Goal: Navigation & Orientation: Find specific page/section

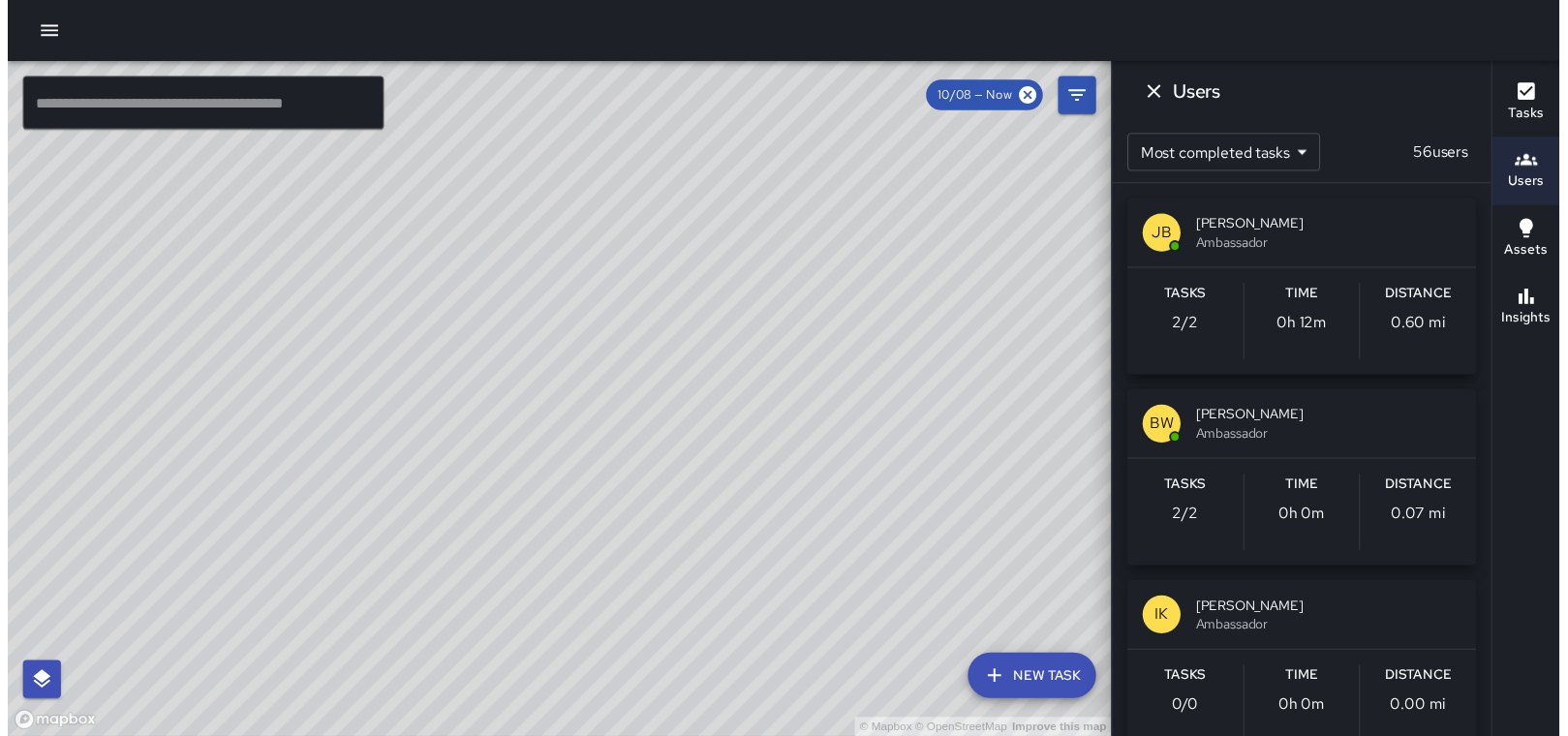
scroll to position [1355, 0]
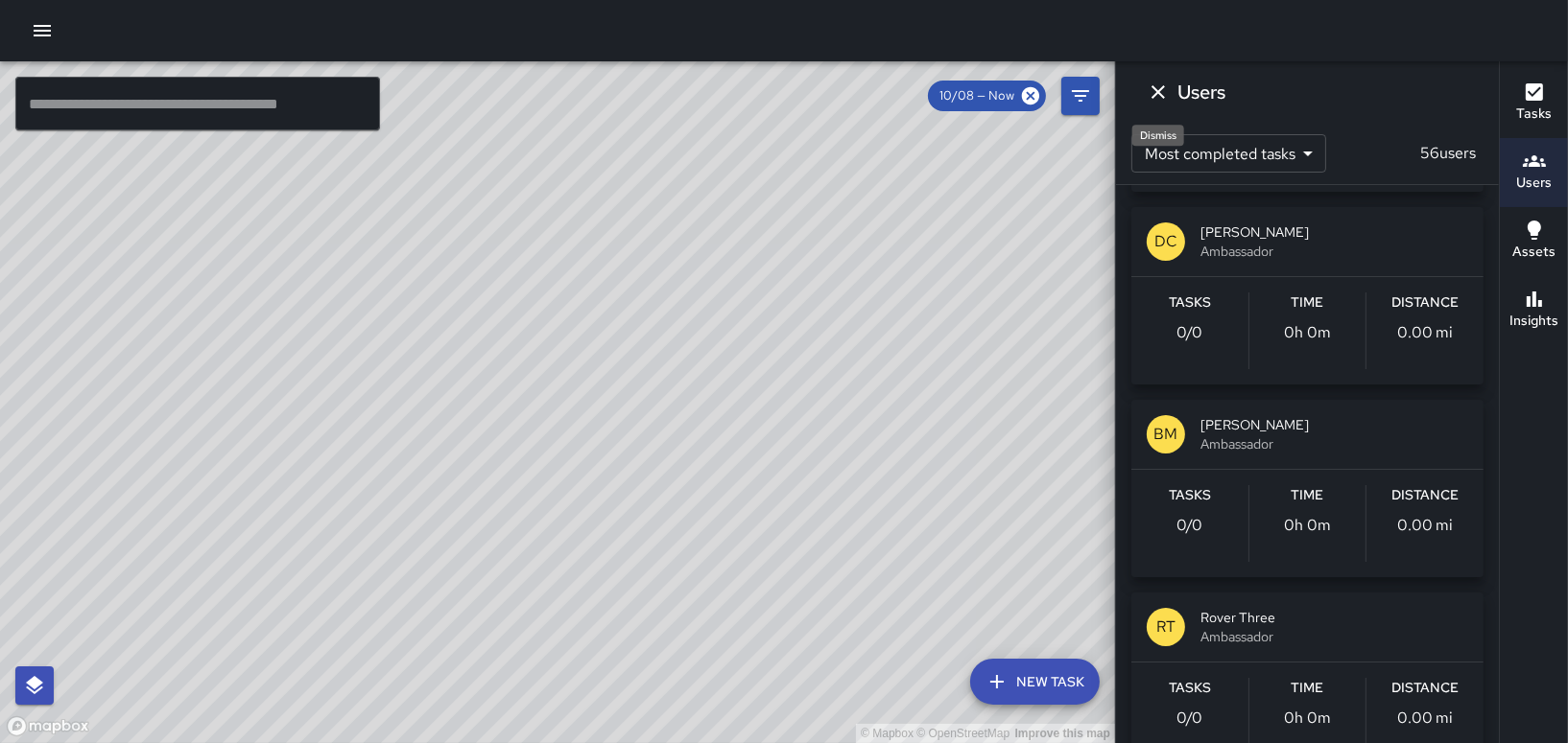
click at [1155, 88] on icon "Dismiss" at bounding box center [1158, 92] width 23 height 23
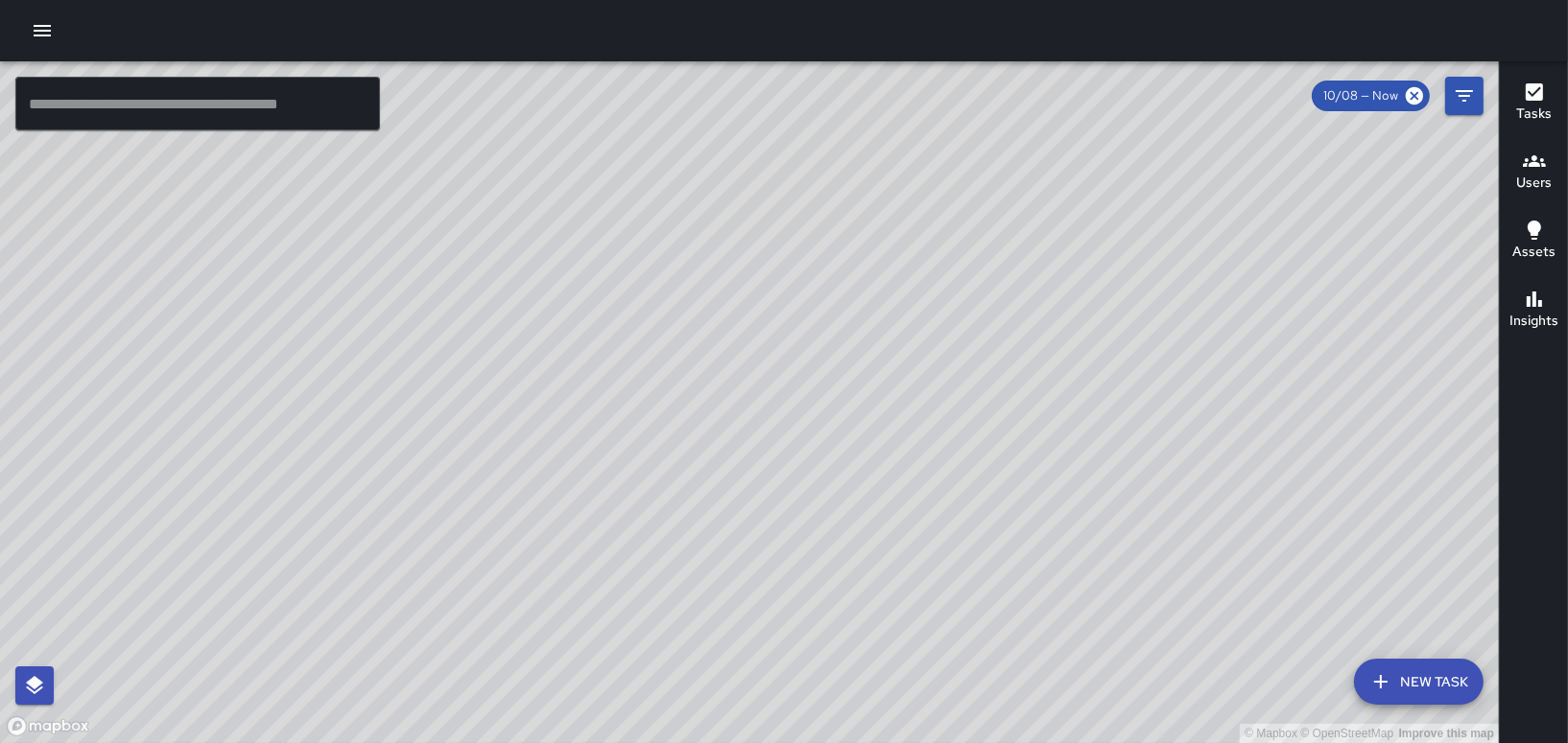
click at [36, 24] on icon "button" at bounding box center [42, 31] width 23 height 23
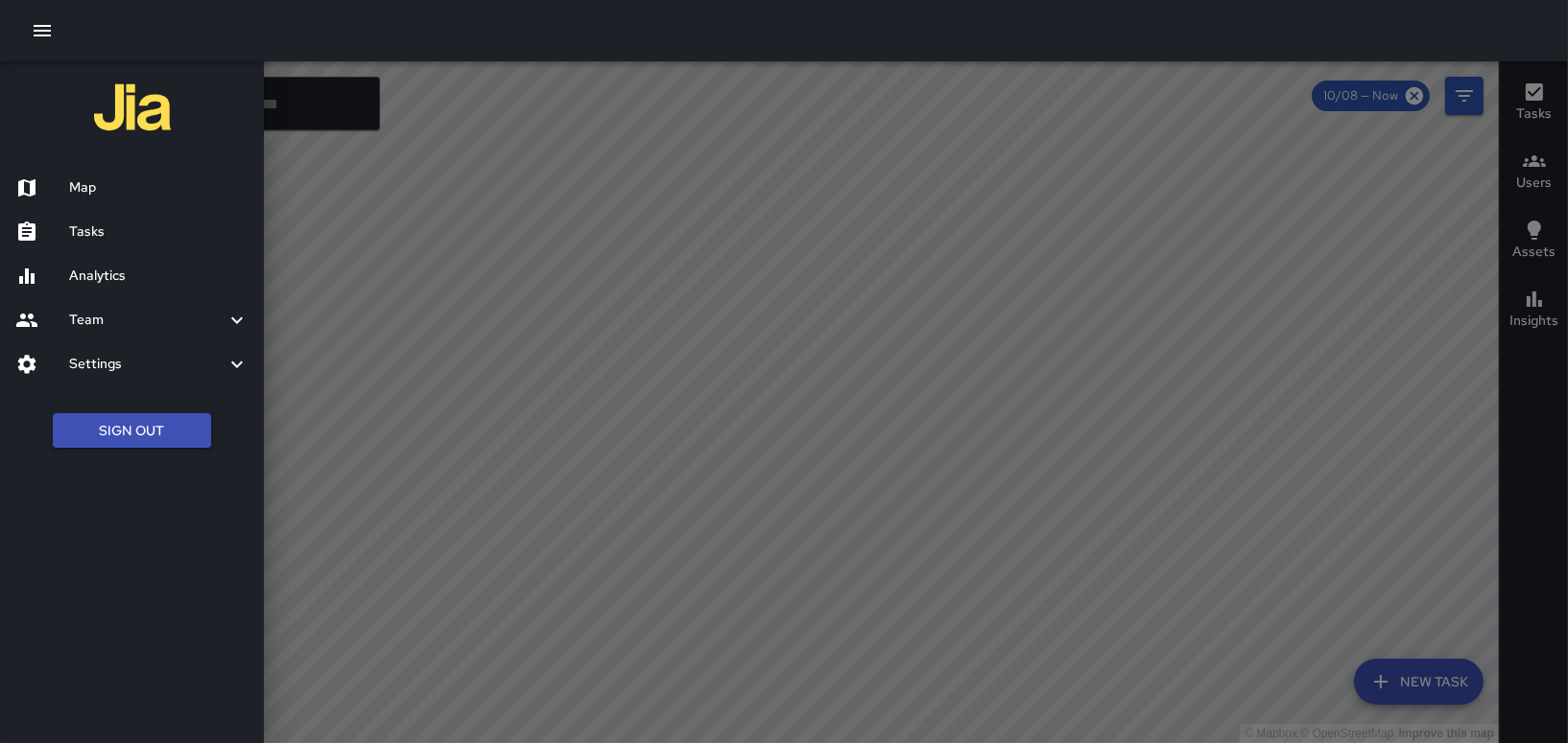
click at [79, 226] on h6 "Tasks" at bounding box center [159, 232] width 179 height 21
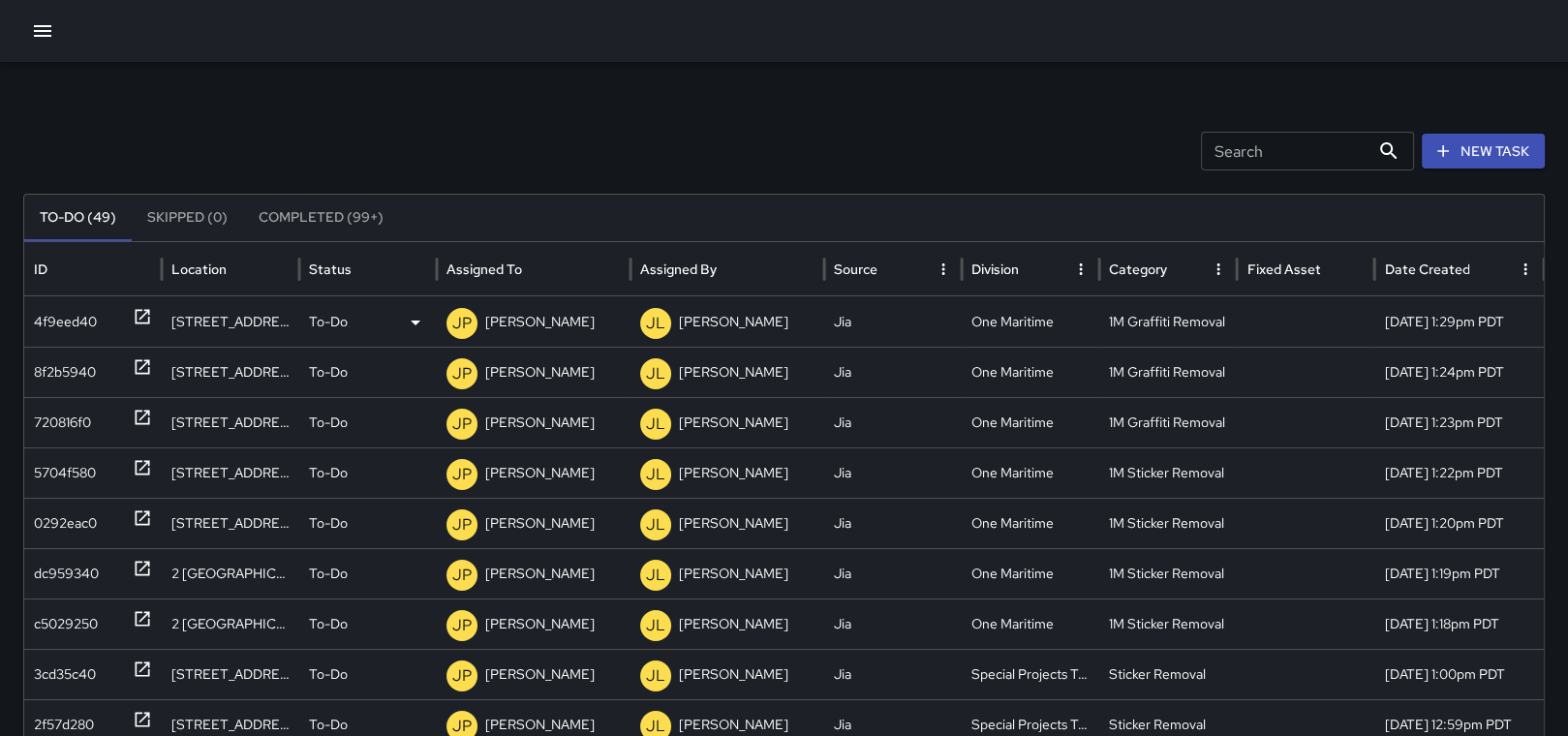
click at [143, 313] on icon at bounding box center [143, 317] width 19 height 19
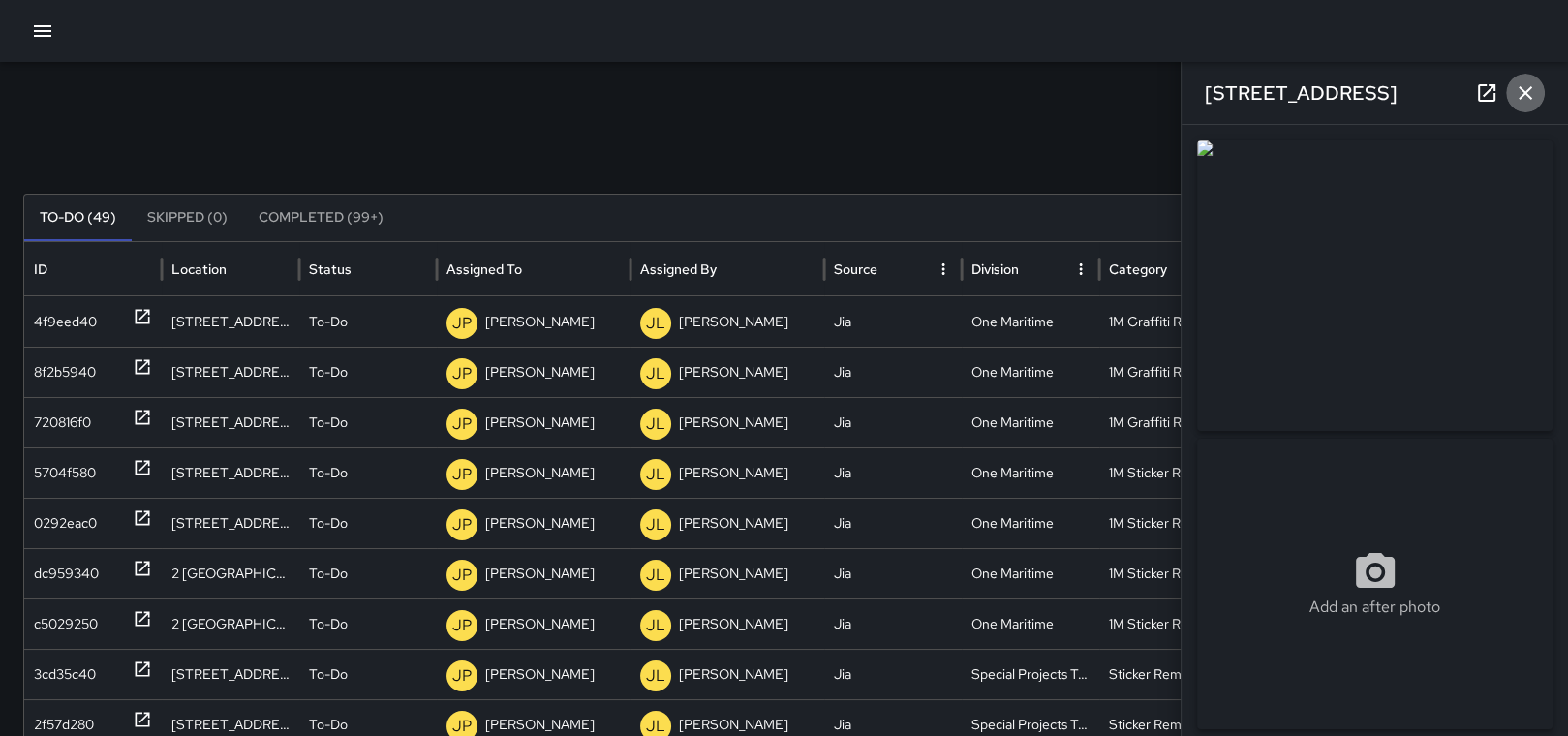
click at [1521, 93] on icon "button" at bounding box center [1525, 93] width 23 height 23
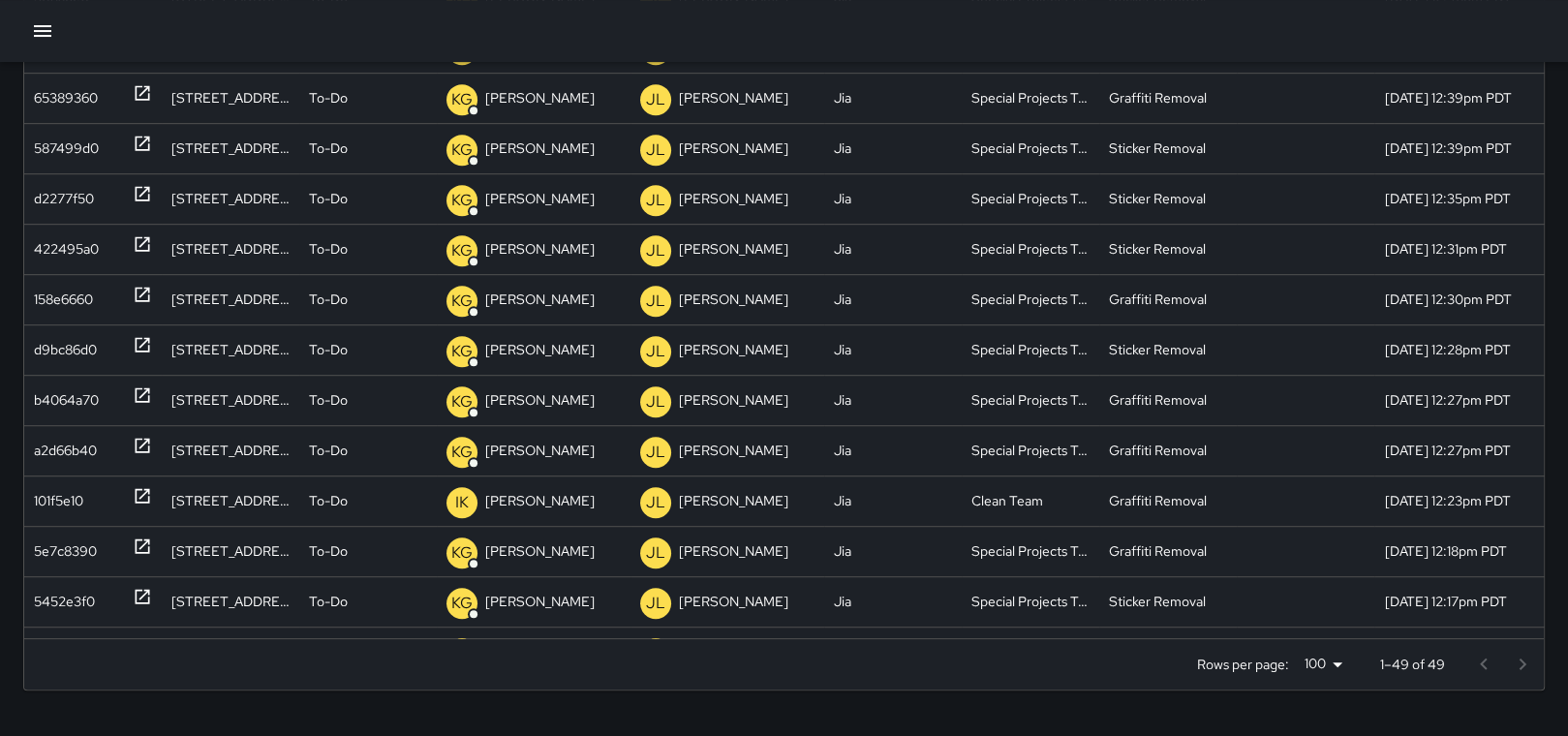
scroll to position [1160, 0]
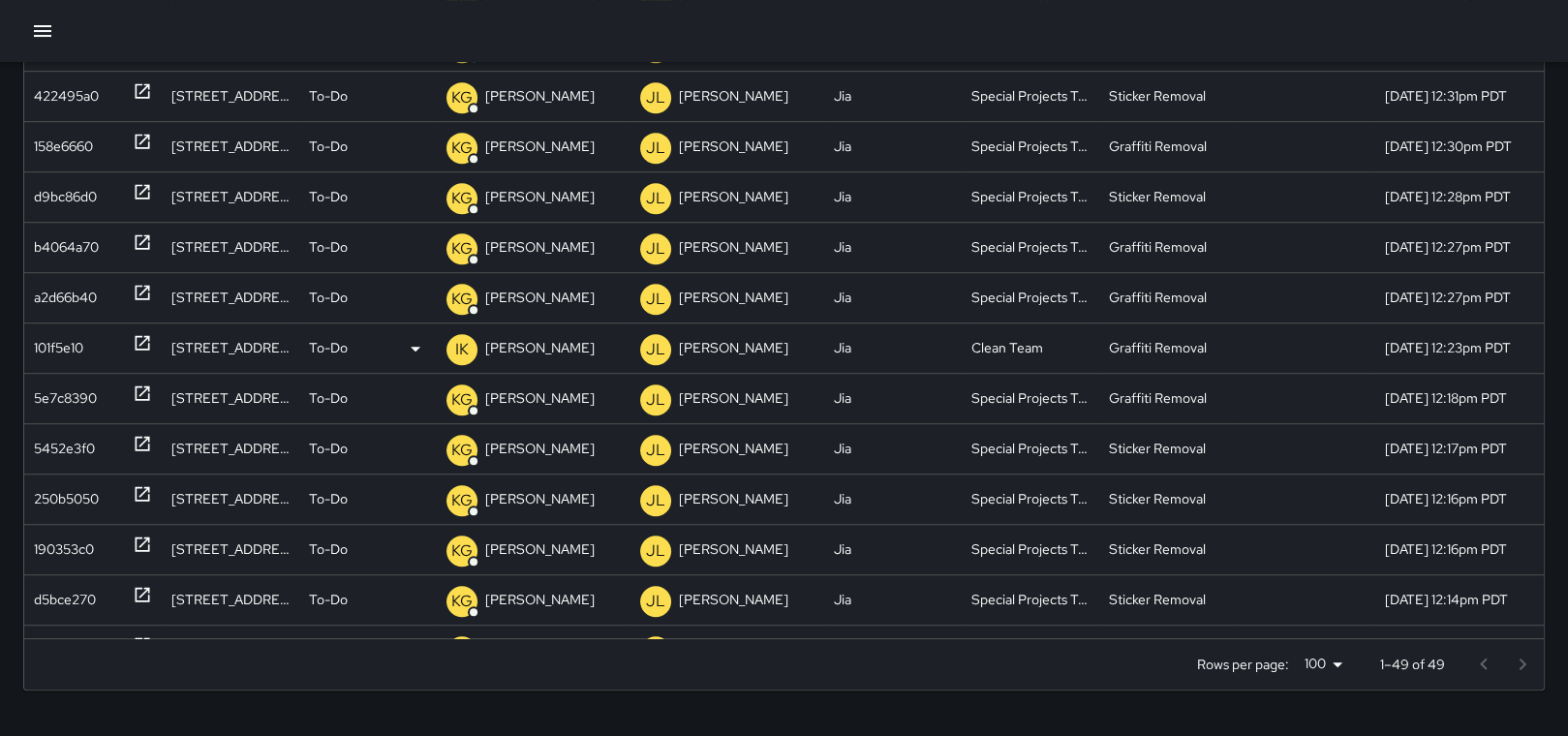
click at [143, 337] on icon at bounding box center [143, 343] width 19 height 19
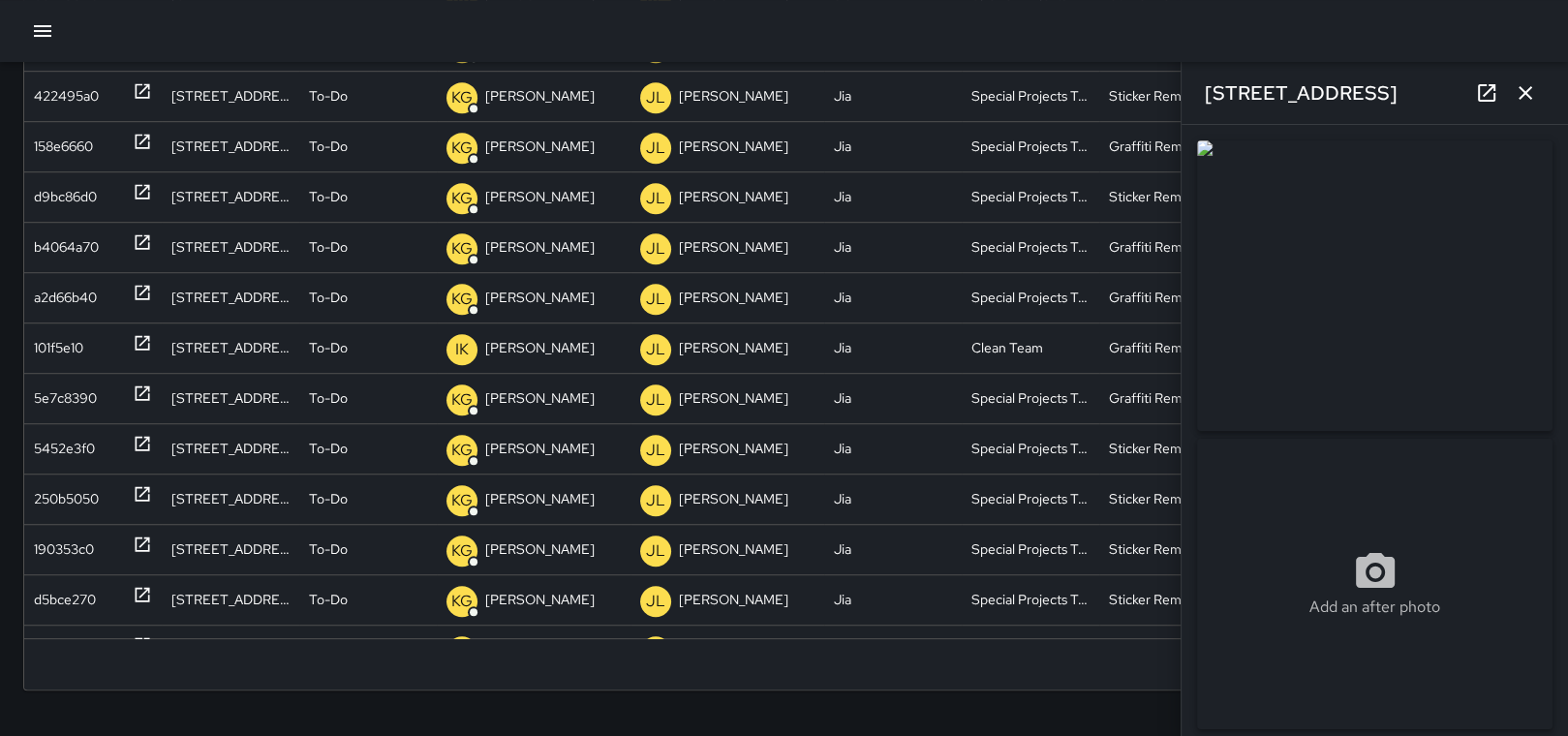
click at [1528, 88] on icon "button" at bounding box center [1525, 93] width 14 height 14
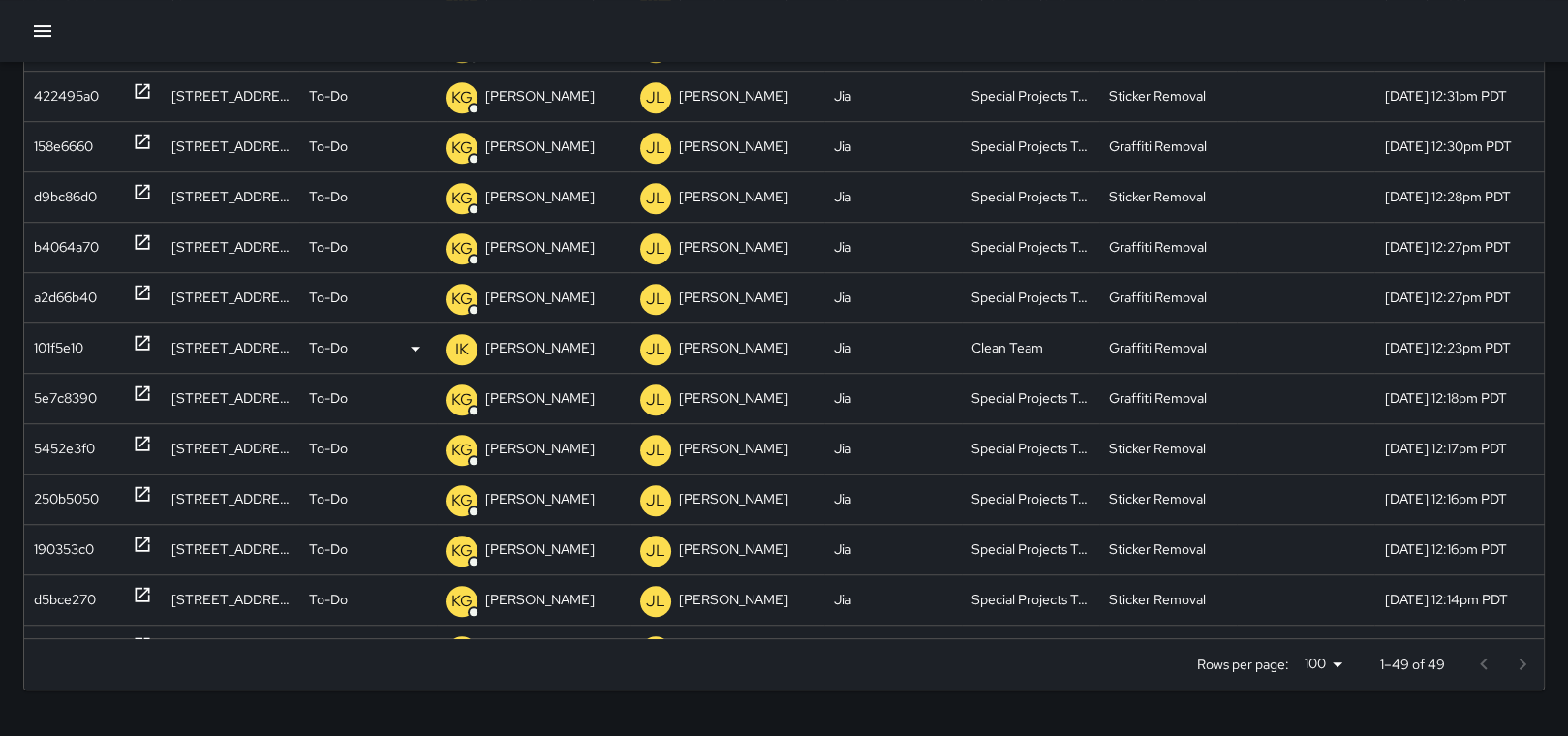
click at [553, 342] on div "IK [PERSON_NAME]" at bounding box center [533, 348] width 174 height 50
click at [841, 715] on div "Search Search New Task To-Do (49) Skipped (0) Completed (99+) ID Location Statu…" at bounding box center [784, 186] width 1568 height 1098
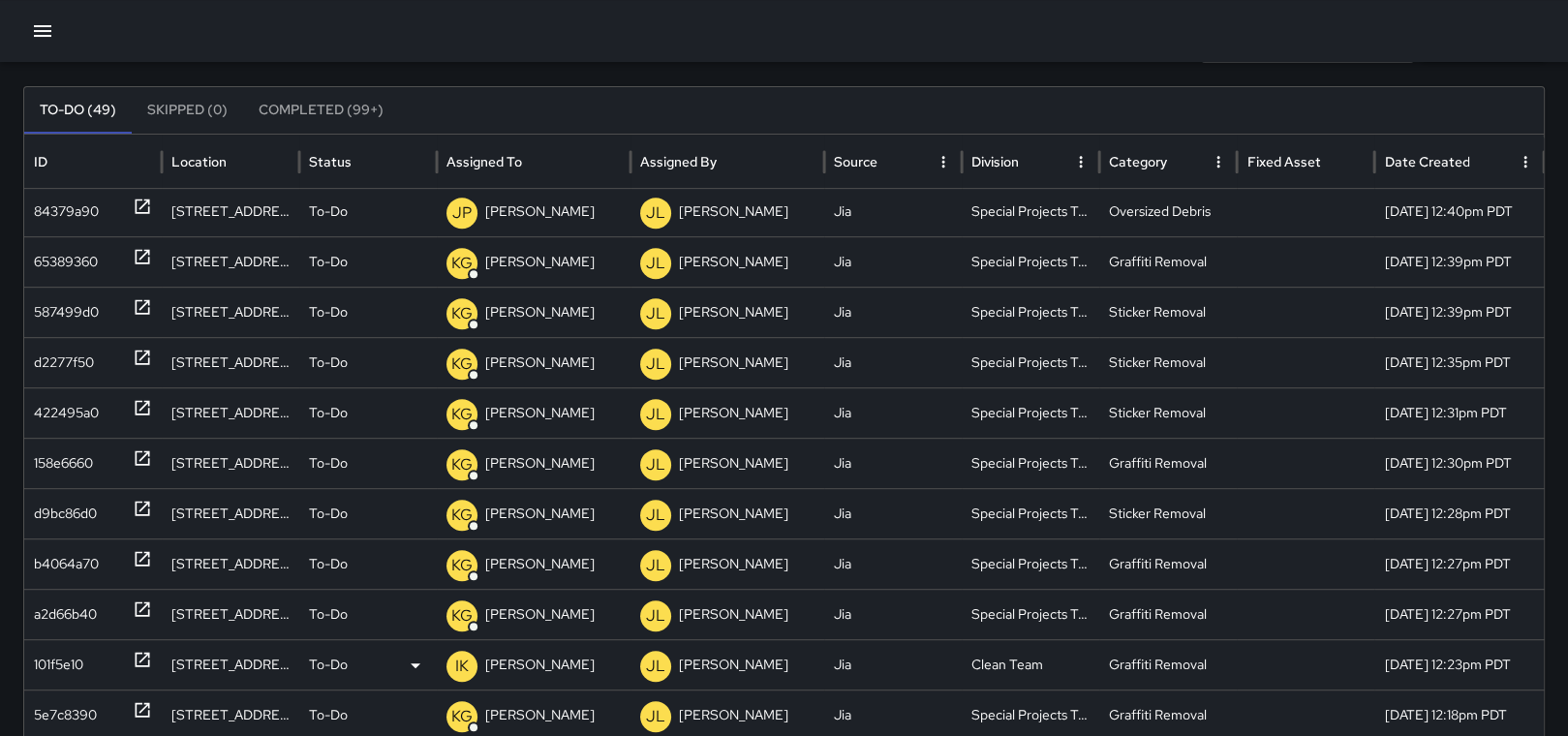
click at [31, 24] on icon "button" at bounding box center [43, 31] width 23 height 23
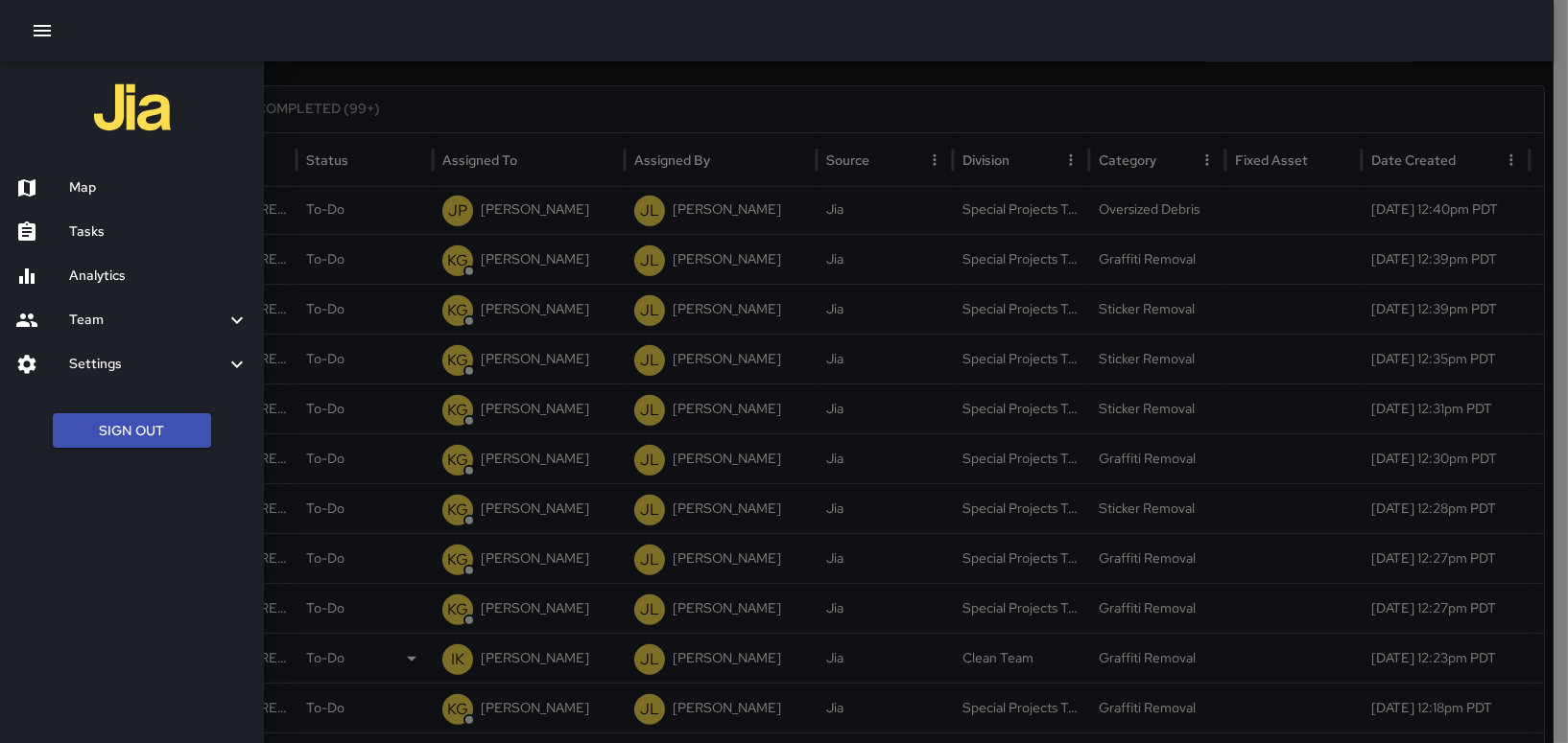
click at [69, 185] on h6 "Map" at bounding box center [159, 188] width 179 height 21
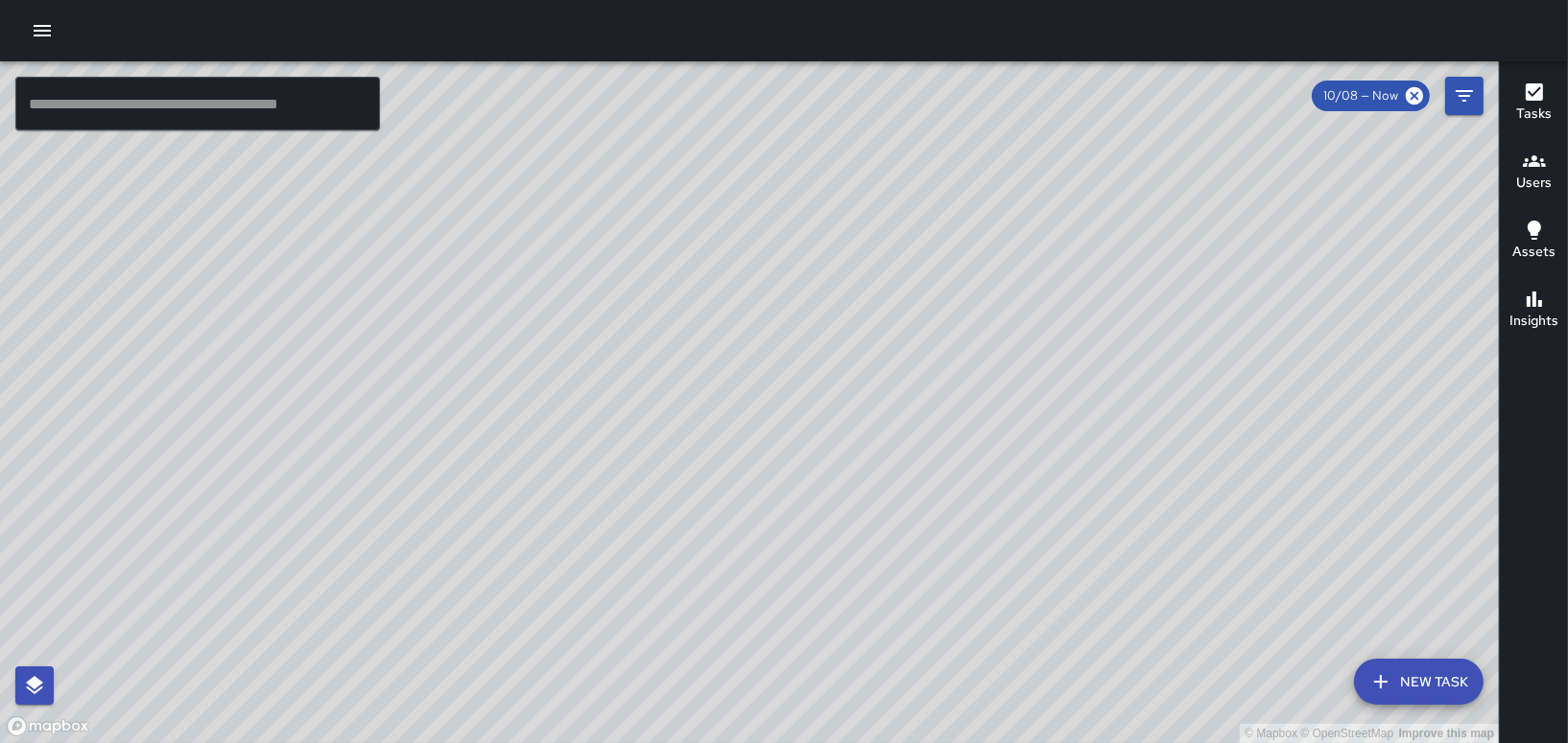
drag, startPoint x: 853, startPoint y: 522, endPoint x: 905, endPoint y: 389, distance: 142.8
click at [905, 389] on div "© Mapbox © OpenStreetMap Improve this map" at bounding box center [749, 402] width 1499 height 682
drag, startPoint x: 780, startPoint y: 466, endPoint x: 1073, endPoint y: 752, distance: 409.4
click at [1073, 742] on html "© Mapbox © OpenStreetMap Improve this map ​ New Task 10/08 — Now Map Layers Tas…" at bounding box center [784, 372] width 1568 height 743
drag, startPoint x: 506, startPoint y: 625, endPoint x: 494, endPoint y: 242, distance: 383.2
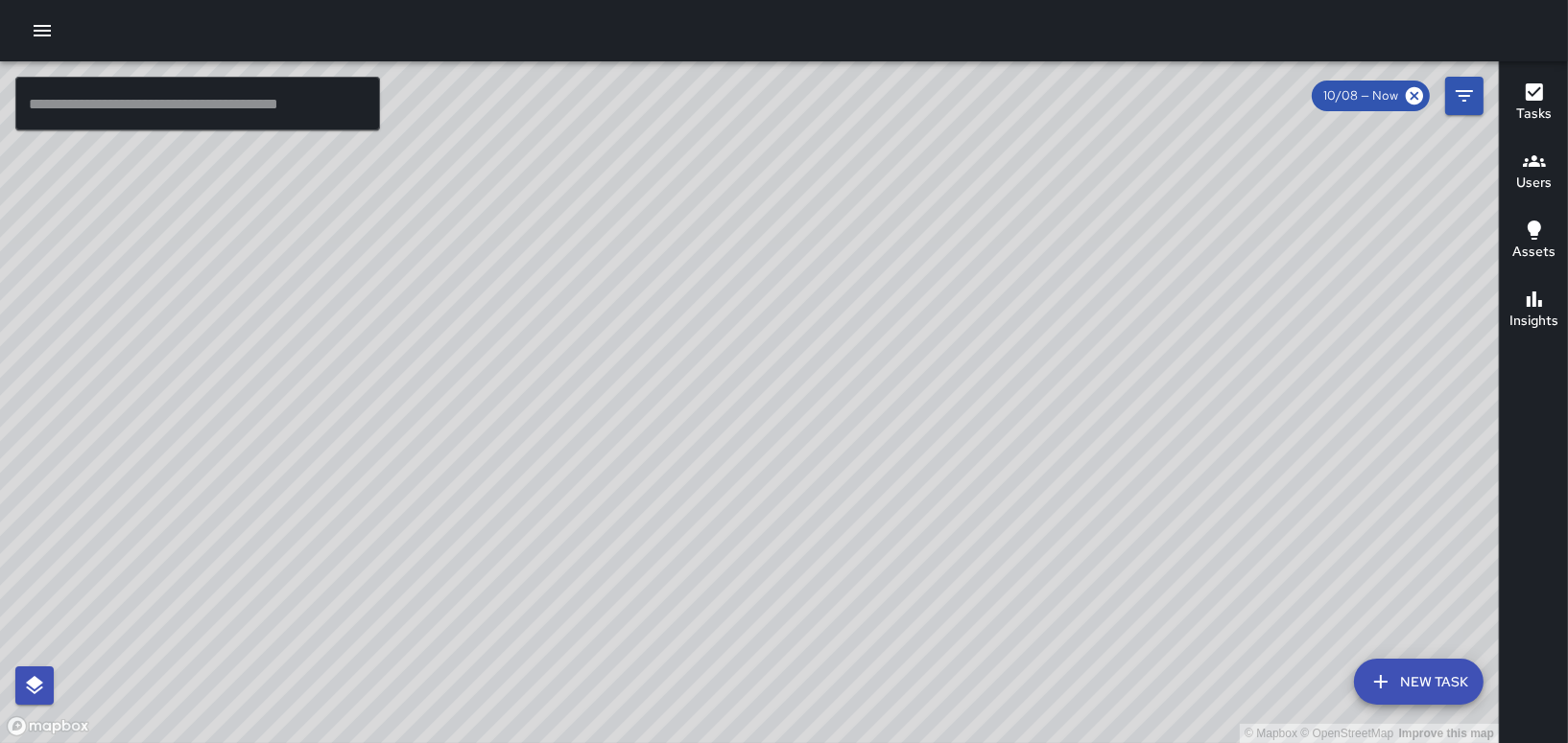
click at [494, 242] on div "© Mapbox © OpenStreetMap Improve this map" at bounding box center [749, 402] width 1499 height 682
drag, startPoint x: 476, startPoint y: 261, endPoint x: 682, endPoint y: 566, distance: 368.1
click at [682, 566] on div "© Mapbox © OpenStreetMap Improve this map" at bounding box center [749, 402] width 1499 height 682
